Goal: Information Seeking & Learning: Learn about a topic

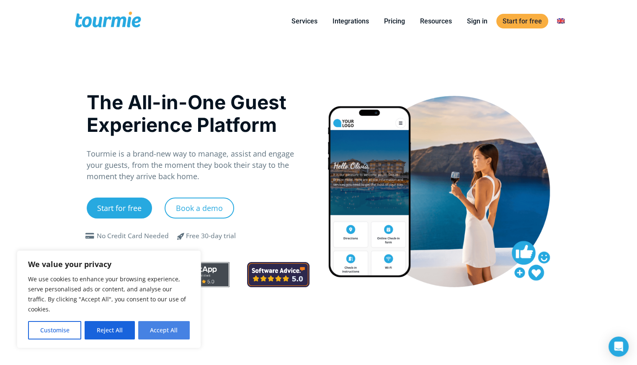
click at [152, 330] on button "Accept All" at bounding box center [163, 330] width 51 height 18
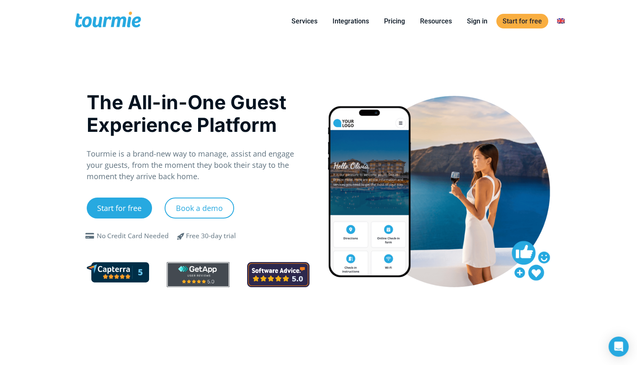
checkbox input "true"
click at [395, 18] on link "Pricing" at bounding box center [394, 21] width 33 height 10
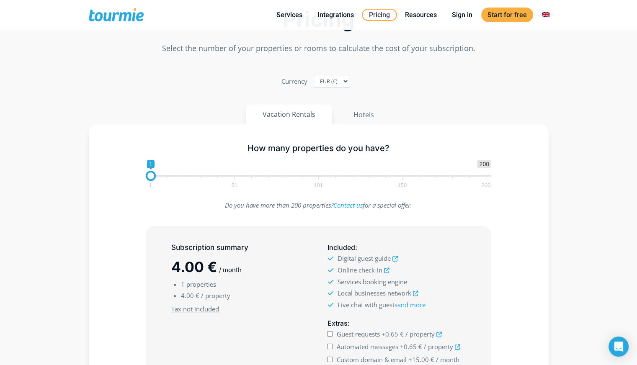
scroll to position [29, 0]
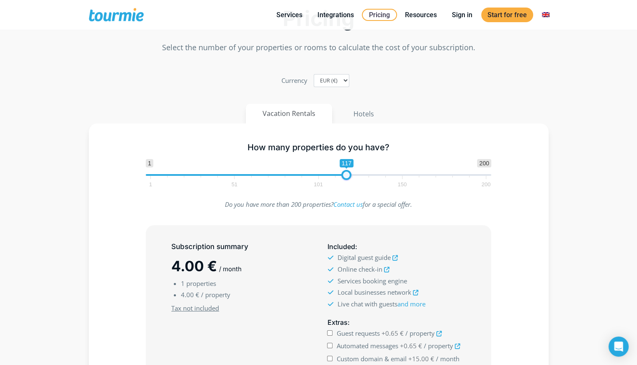
drag, startPoint x: 149, startPoint y: 173, endPoint x: 379, endPoint y: 183, distance: 230.0
click at [379, 183] on span "1 200 0 0 117 1 51 101 150 200" at bounding box center [318, 172] width 345 height 27
type input "99"
drag, startPoint x: 378, startPoint y: 171, endPoint x: 315, endPoint y: 177, distance: 63.9
click at [315, 177] on span at bounding box center [317, 175] width 10 height 10
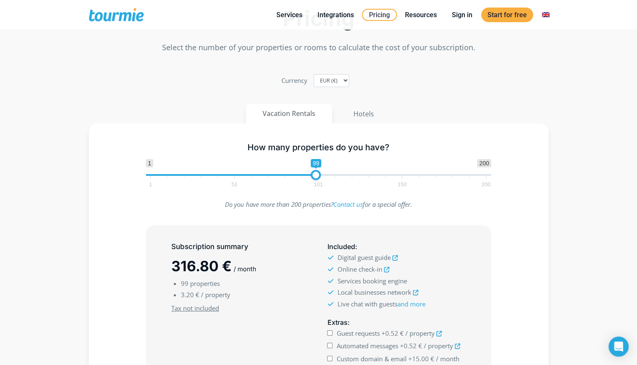
click at [92, 206] on div "How many properties do you have? 1 200 0 0 99 1 51 101 150 200 99 Do you have m…" at bounding box center [319, 290] width 460 height 334
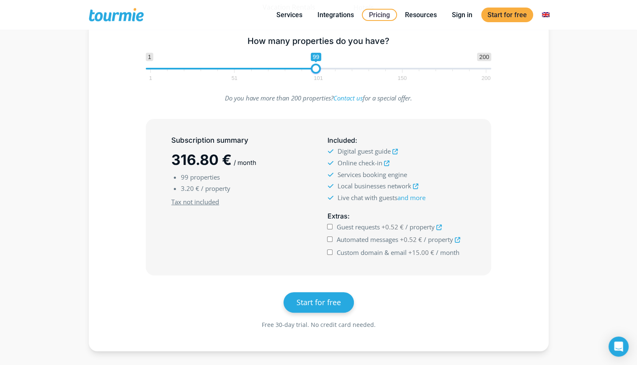
scroll to position [136, 0]
click at [328, 225] on input "Guest requests +0.52 € / property" at bounding box center [329, 225] width 5 height 5
checkbox input "true"
click at [328, 238] on input "Automated messages +0.52 € / property" at bounding box center [329, 238] width 5 height 5
checkbox input "true"
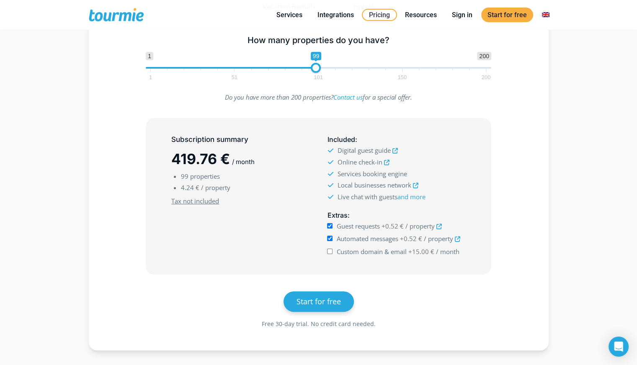
click at [329, 249] on input "Custom domain & email +15.00 € / month" at bounding box center [329, 251] width 5 height 5
checkbox input "true"
